Goal: Transaction & Acquisition: Download file/media

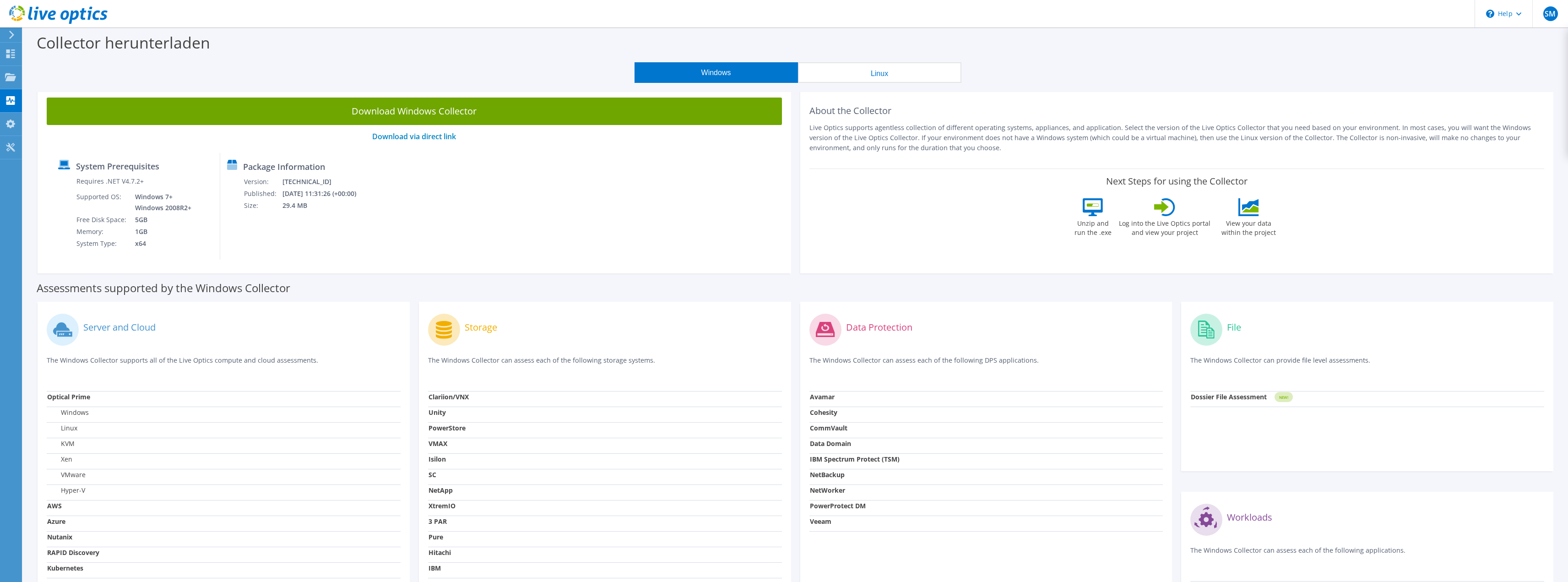
click at [72, 413] on label "Windows" at bounding box center [68, 412] width 41 height 9
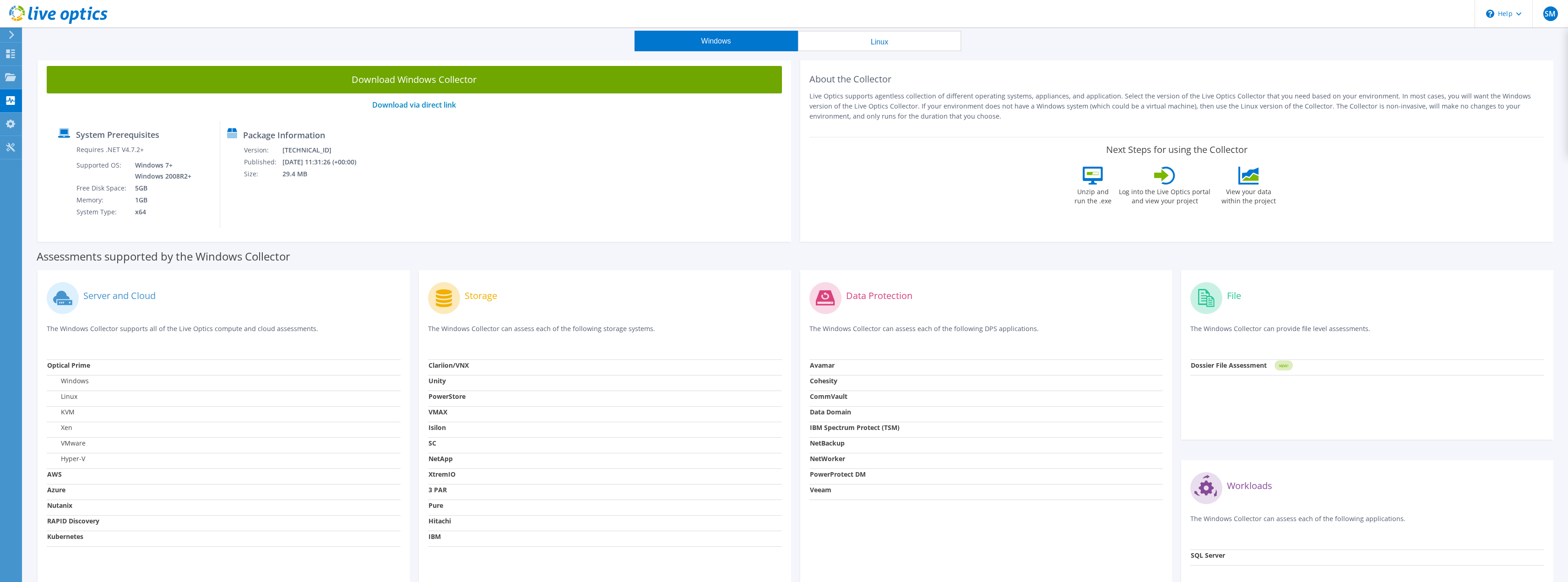
scroll to position [46, 0]
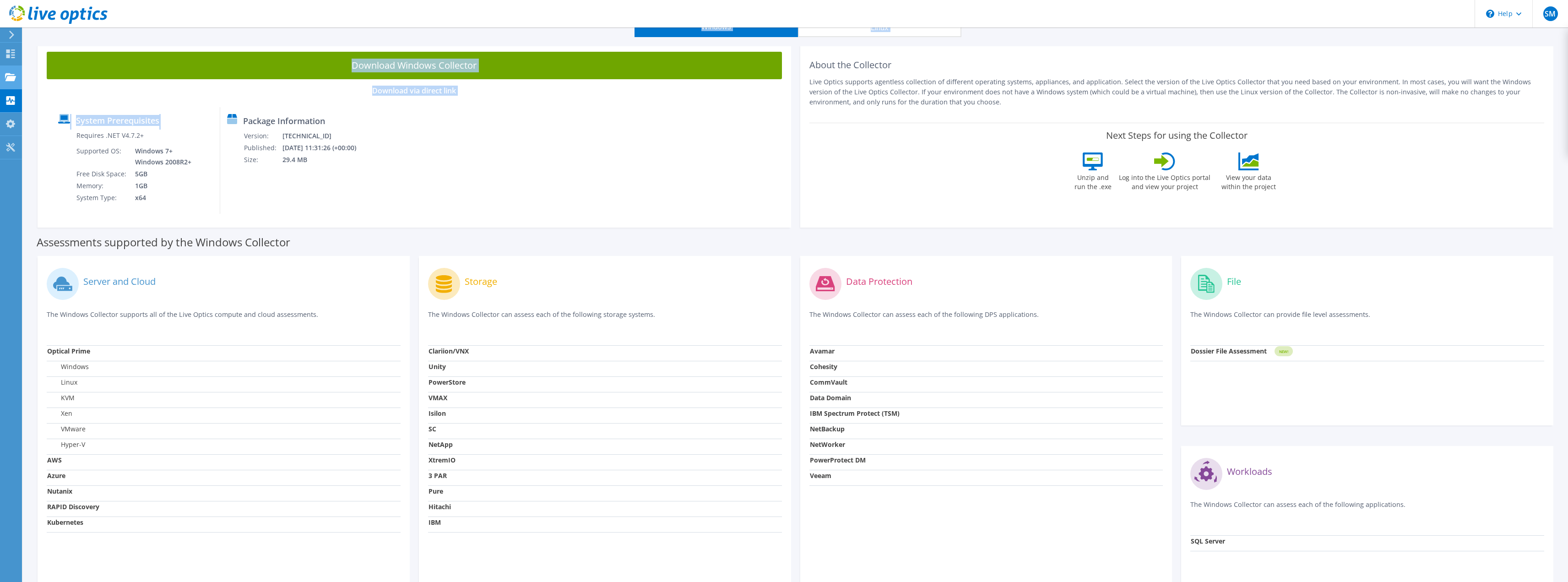
drag, startPoint x: 164, startPoint y: 216, endPoint x: 15, endPoint y: 83, distance: 199.7
click at [15, 83] on div "SM Endbenutzer [PERSON_NAME] [EMAIL_ADDRESS][PERSON_NAME][DOMAIN_NAME] [GEOGRAP…" at bounding box center [784, 308] width 1568 height 708
click at [389, 189] on div "System Prerequisites Requires .NET V4.7.2+ Supported OS: Windows 7+ Windows 200…" at bounding box center [414, 160] width 726 height 107
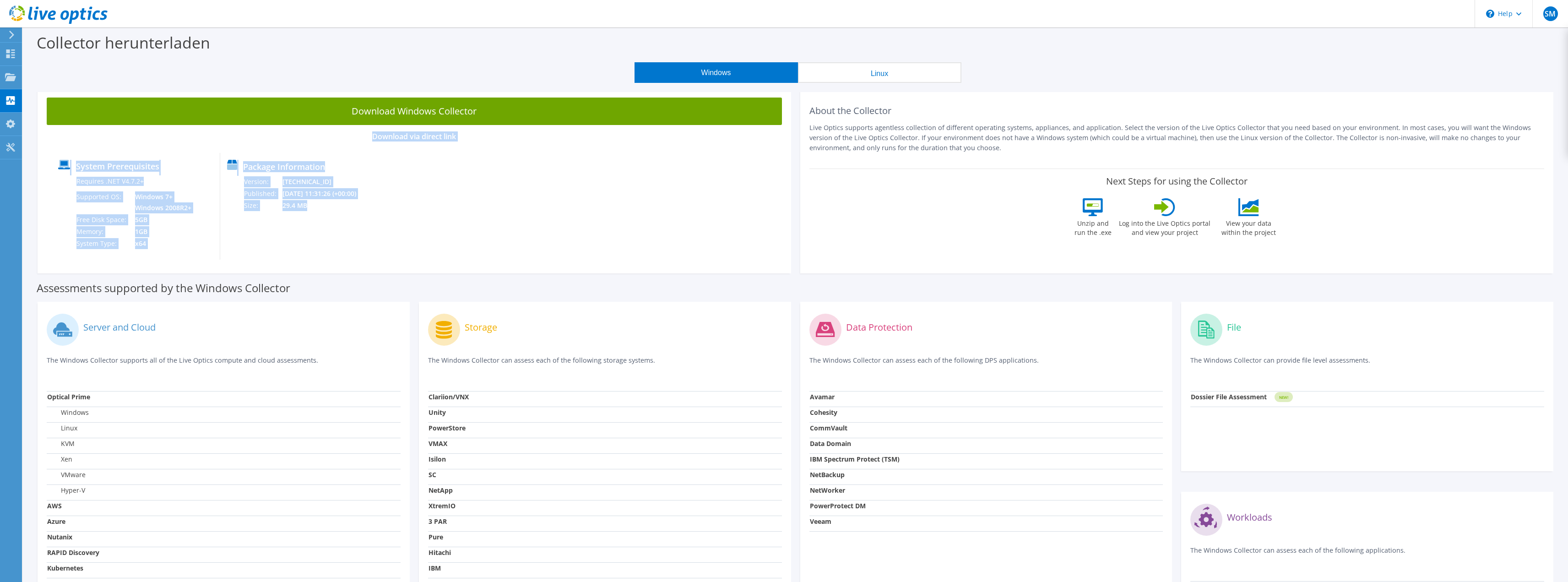
drag, startPoint x: 337, startPoint y: 207, endPoint x: 184, endPoint y: 139, distance: 167.4
click at [184, 139] on div "Download Windows Collector Download via direct link System Prerequisites Requir…" at bounding box center [415, 181] width 754 height 185
click at [422, 248] on div "System Prerequisites Requires .NET V4.7.2+ Supported OS: Windows 7+ Windows 200…" at bounding box center [414, 206] width 726 height 107
drag, startPoint x: 394, startPoint y: 210, endPoint x: 99, endPoint y: 152, distance: 300.6
click at [99, 152] on div "Download Windows Collector Download via direct link System Prerequisites Requir…" at bounding box center [415, 181] width 754 height 185
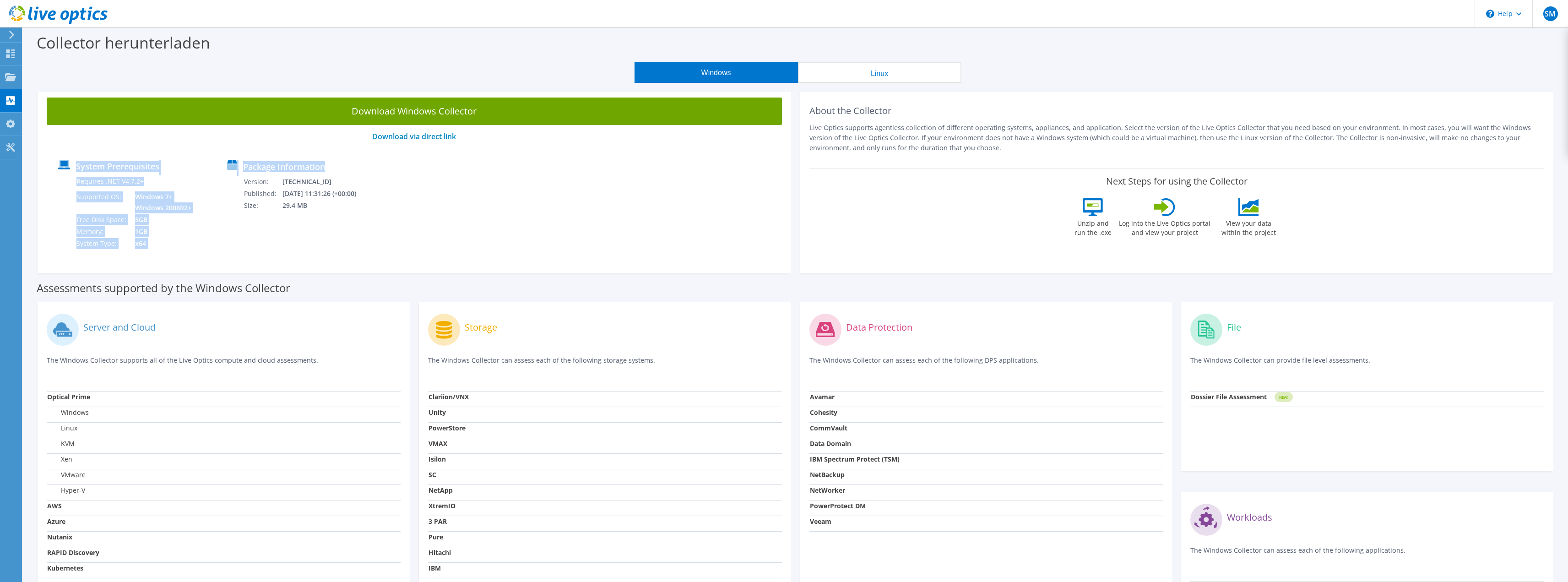
click at [359, 236] on div "Package Information Version: [TECHNICAL_ID] Published: [DATE] 11:31:26 (+00:00)…" at bounding box center [289, 206] width 138 height 107
drag, startPoint x: 156, startPoint y: 255, endPoint x: 77, endPoint y: 173, distance: 113.9
click at [77, 173] on div "System Prerequisites Requires .NET V4.7.2+ Supported OS: Windows 7+ Windows 200…" at bounding box center [136, 206] width 169 height 107
click at [469, 230] on div "System Prerequisites Requires .NET V4.7.2+ Supported OS: Windows 7+ Windows 200…" at bounding box center [414, 206] width 726 height 107
